Goal: Task Accomplishment & Management: Complete application form

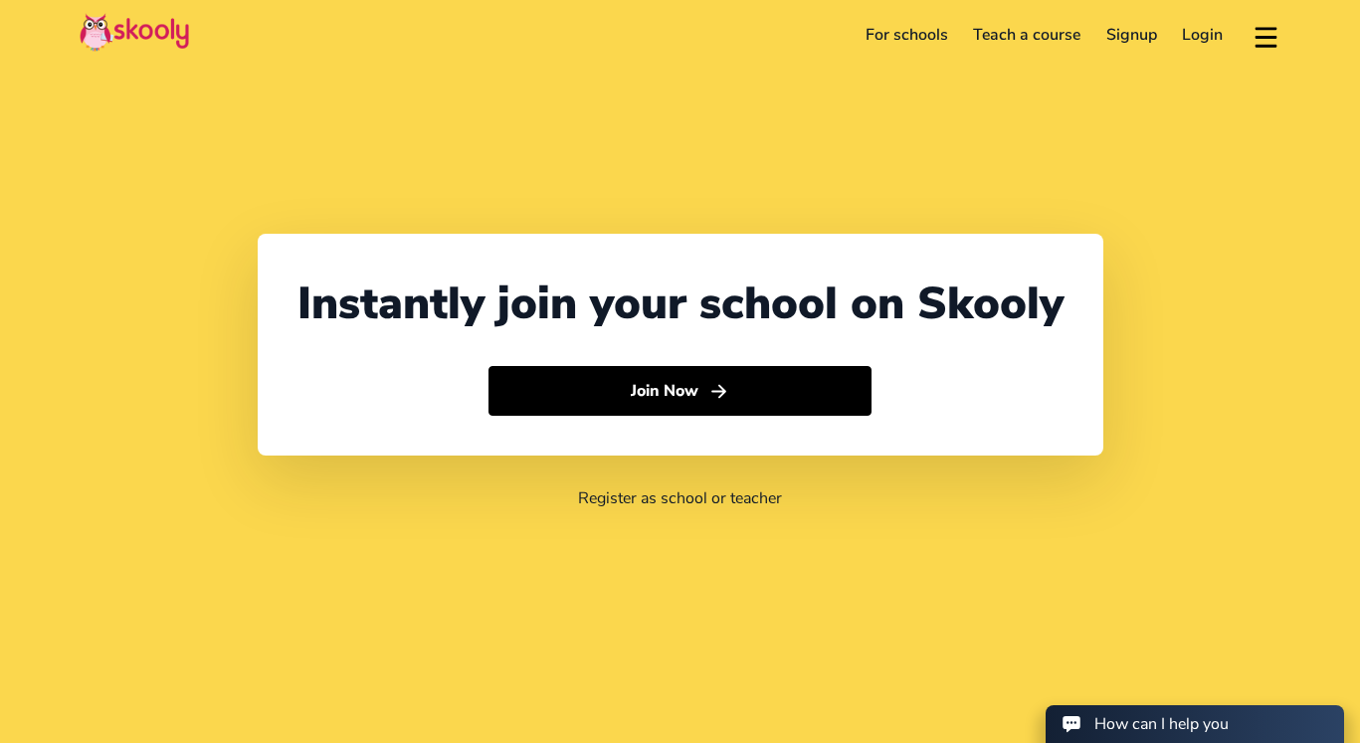
select select "65"
select select "Singapore"
select select "Asia/Singapore"
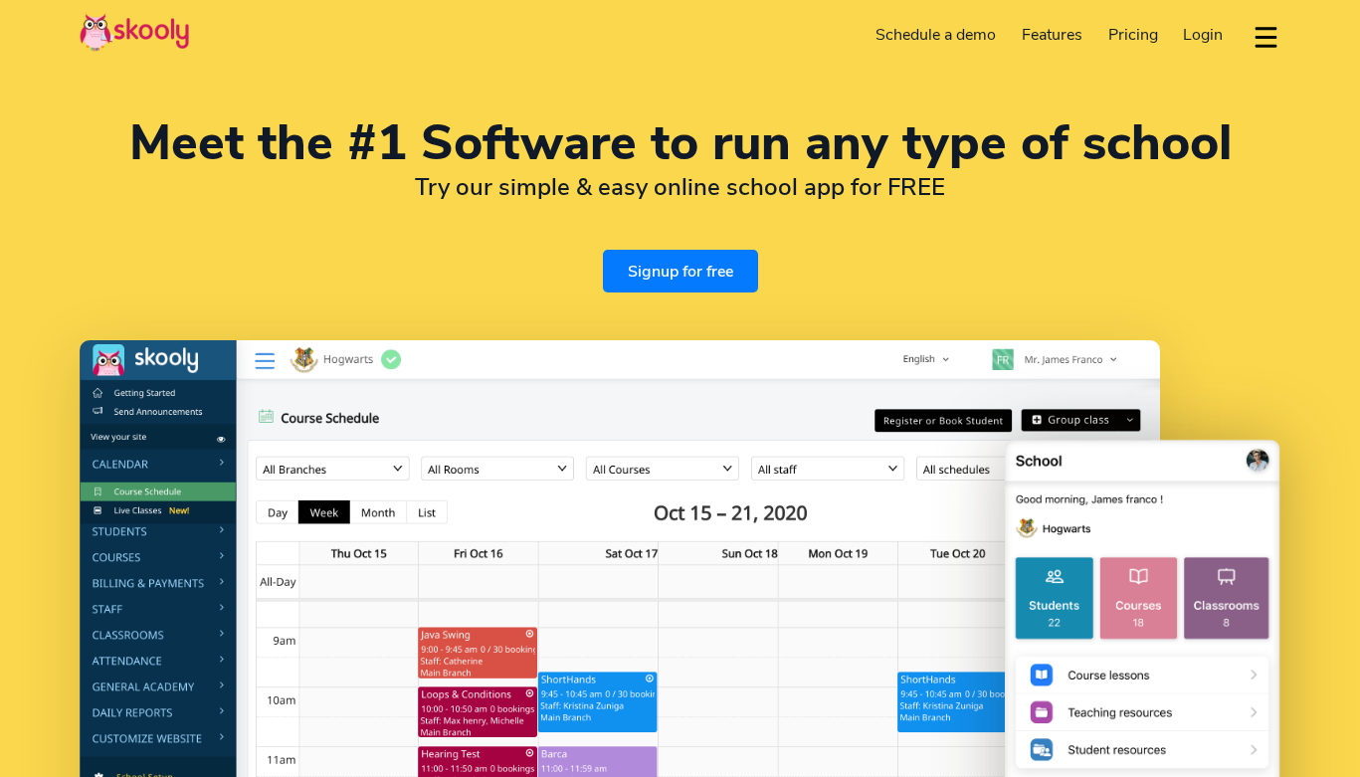
select select "en"
select select "65"
select select "Singapore"
select select "Asia/Singapore"
click at [679, 279] on link "Signup for free" at bounding box center [680, 271] width 155 height 43
